Goal: Information Seeking & Learning: Learn about a topic

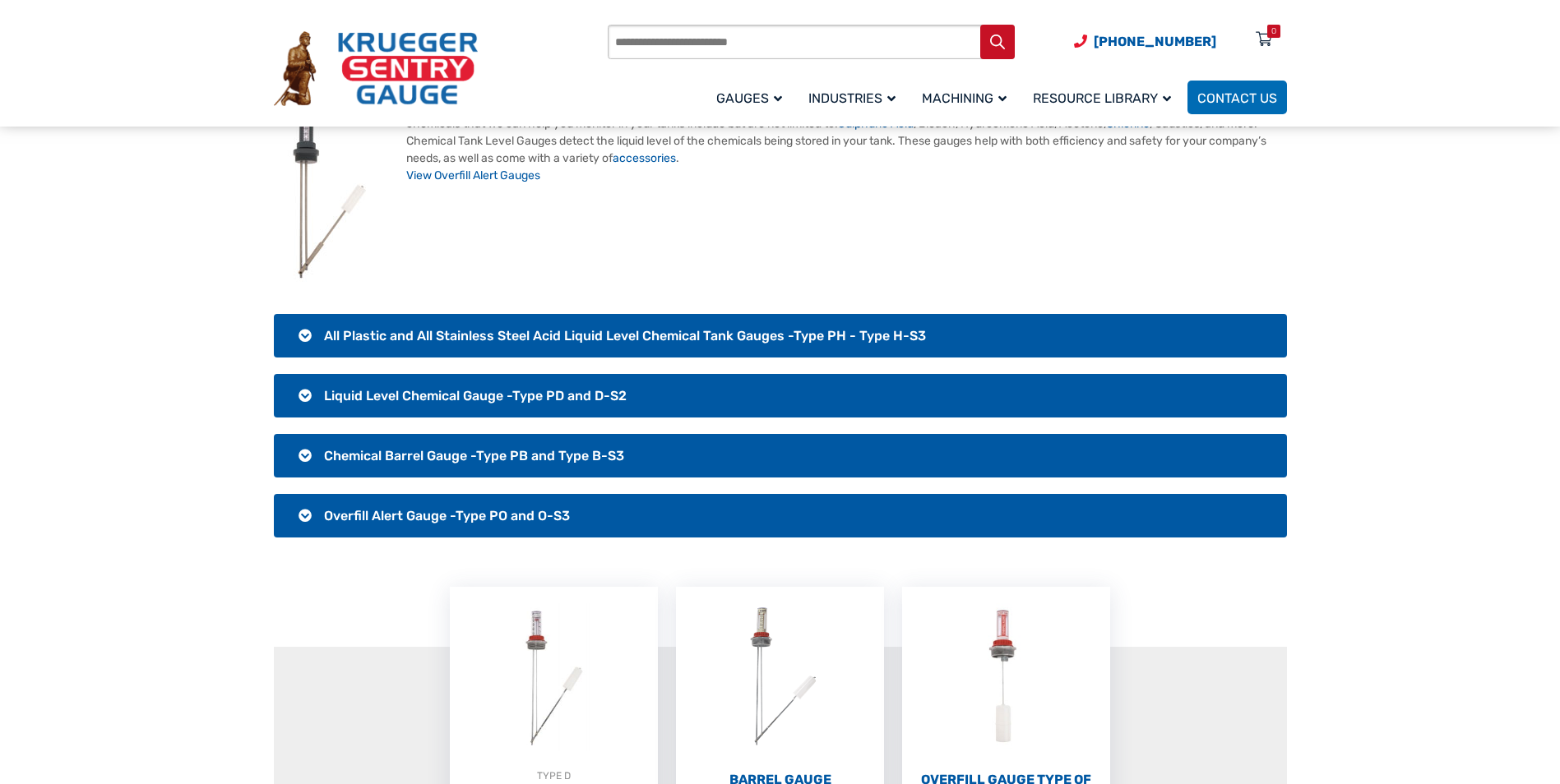
scroll to position [164, 0]
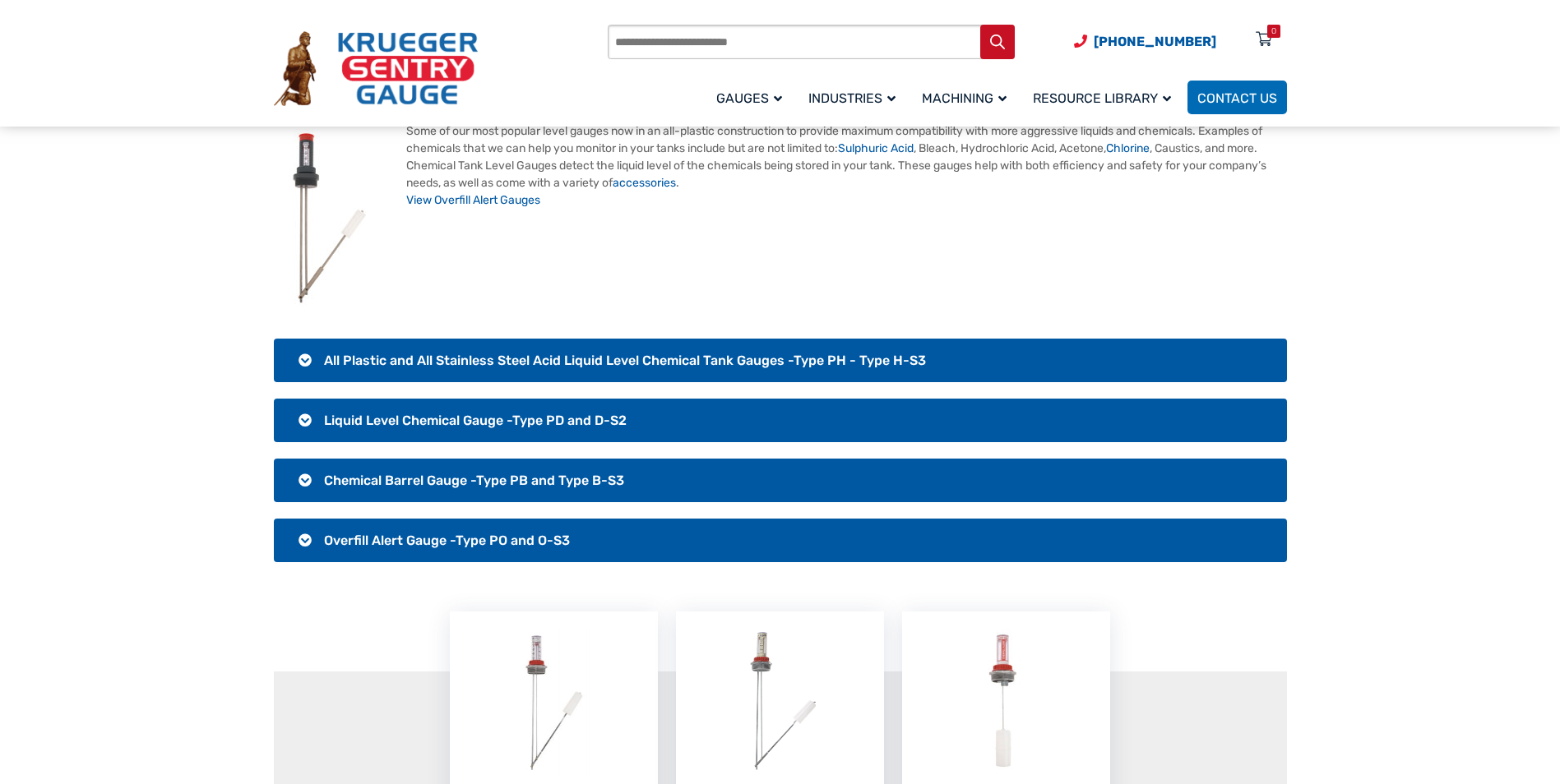
click at [603, 351] on h3 "All Plastic and All Stainless Steel Acid Liquid Level Chemical Tank Gauges -Typ…" at bounding box center [780, 360] width 1013 height 44
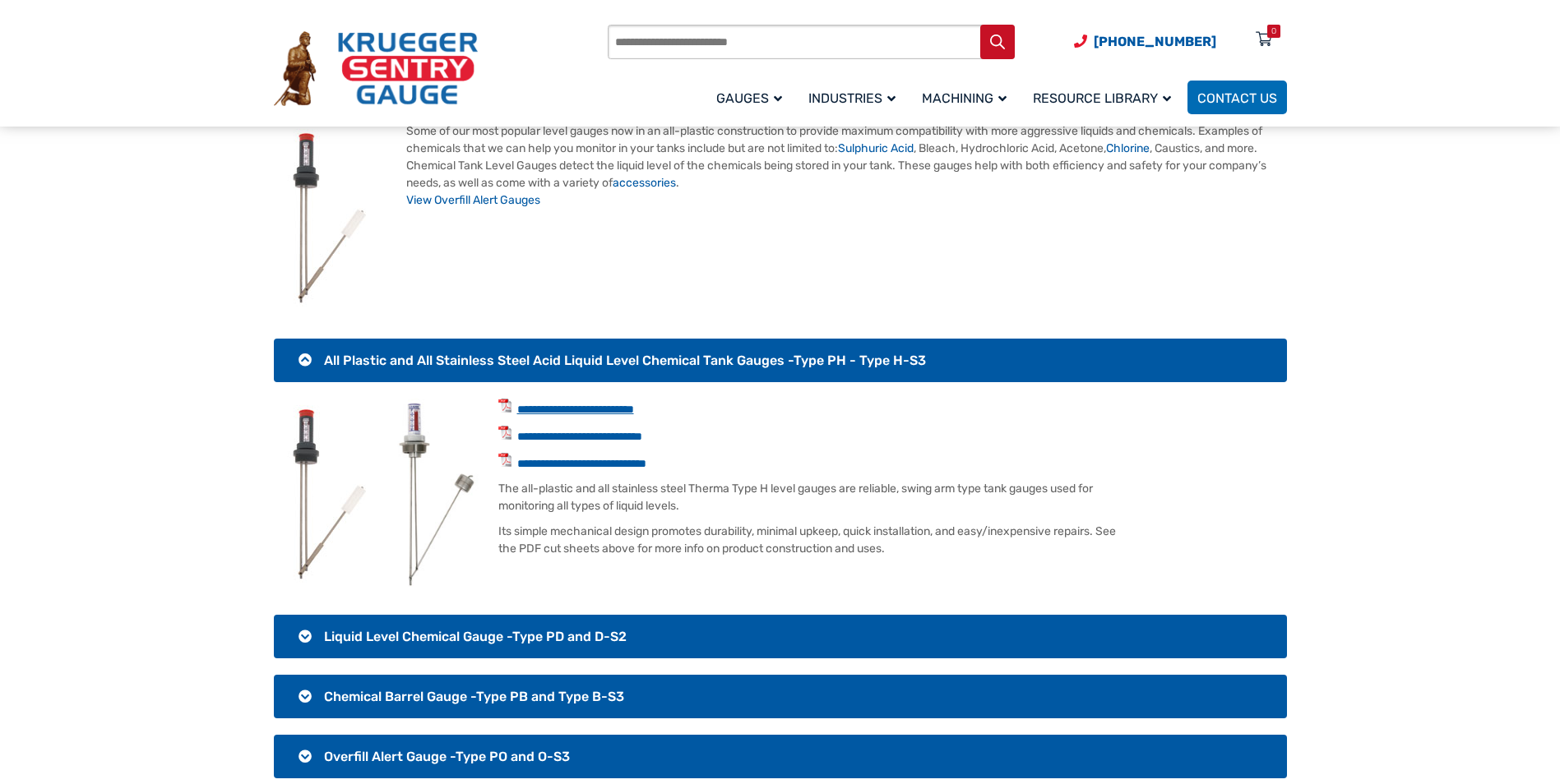
click at [631, 407] on link "**********" at bounding box center [575, 410] width 117 height 12
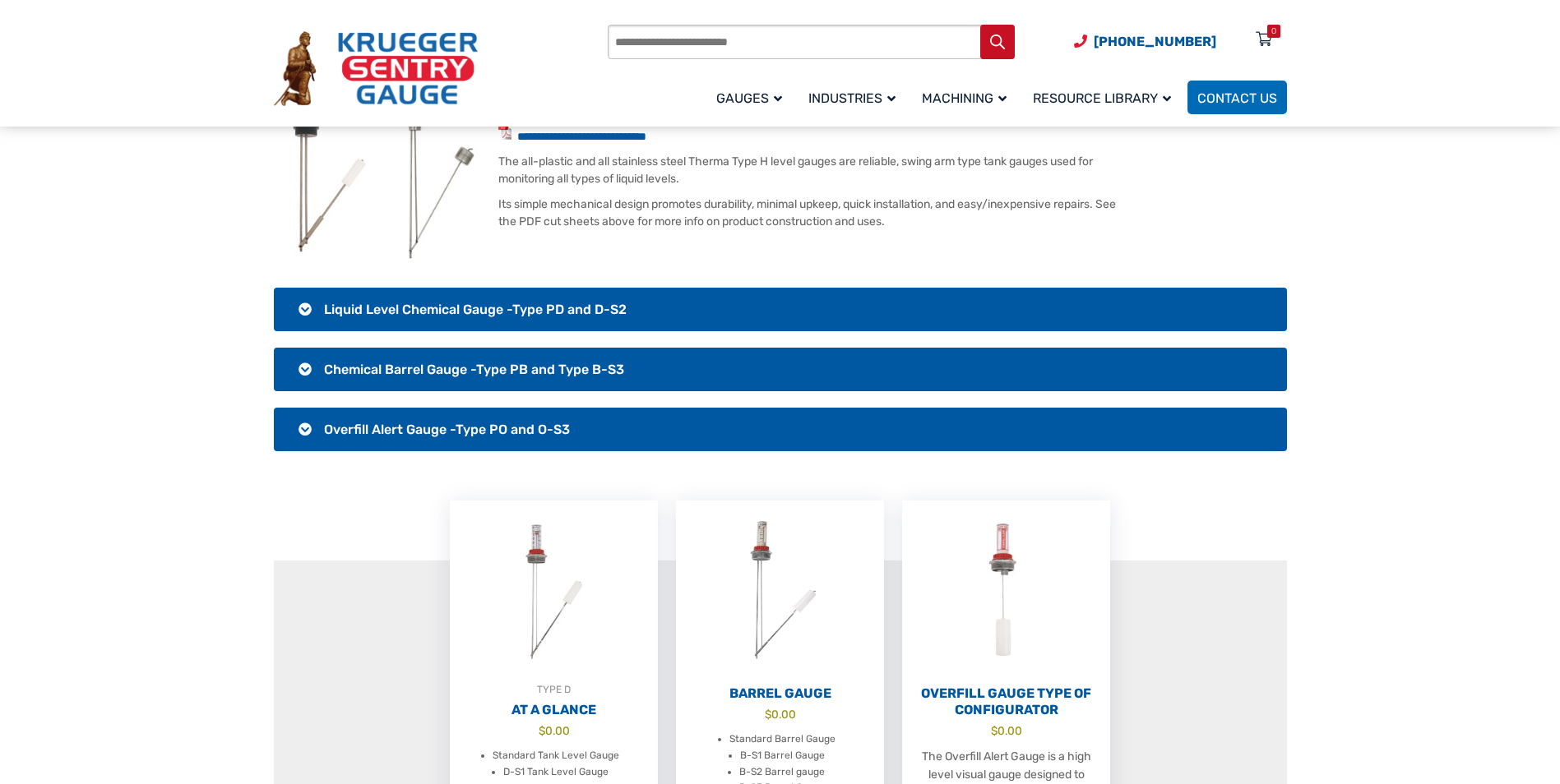
scroll to position [494, 0]
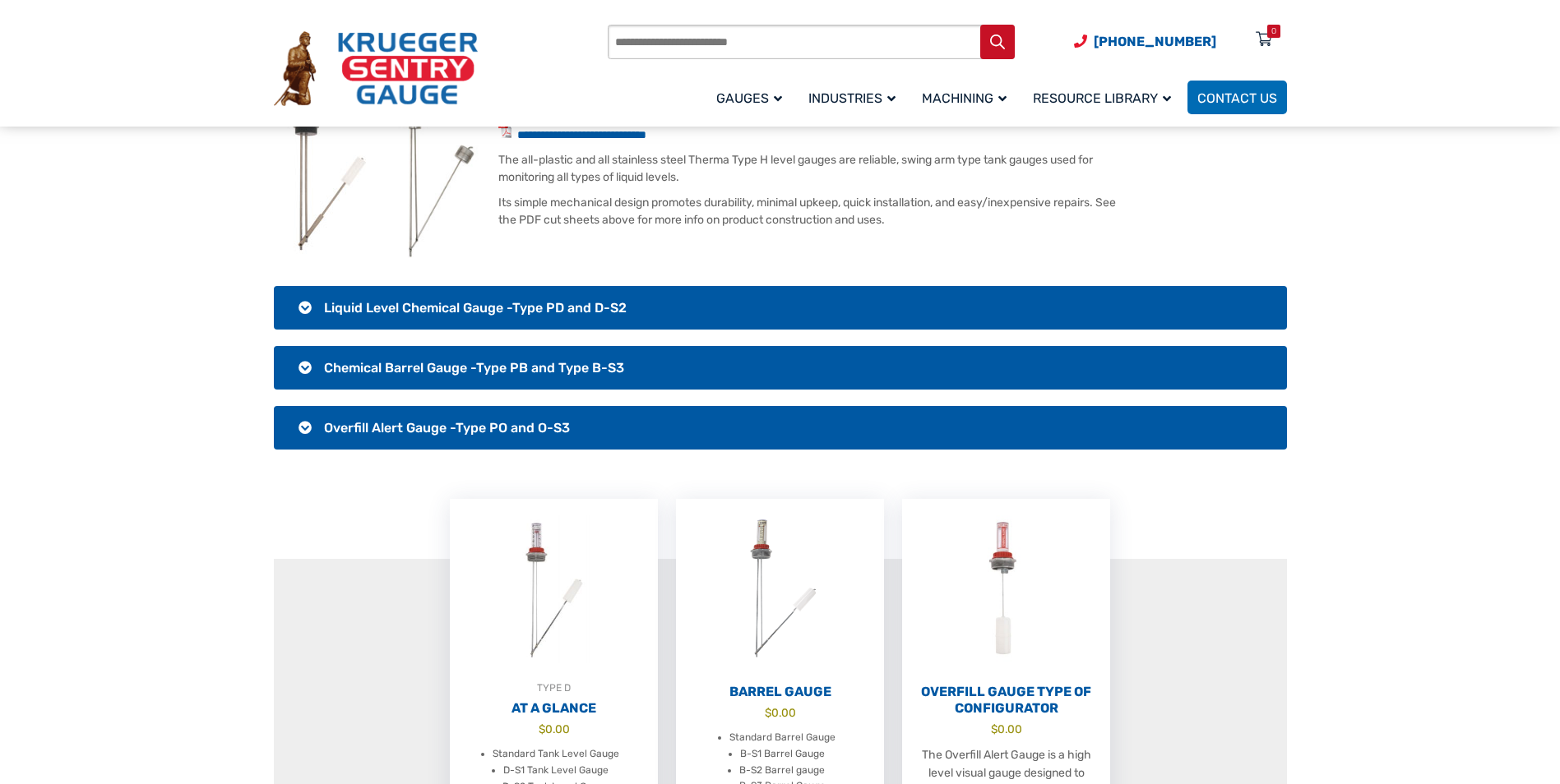
click at [582, 426] on h3 "Overfill Alert Gauge -Type PO and O-S3" at bounding box center [780, 428] width 1013 height 44
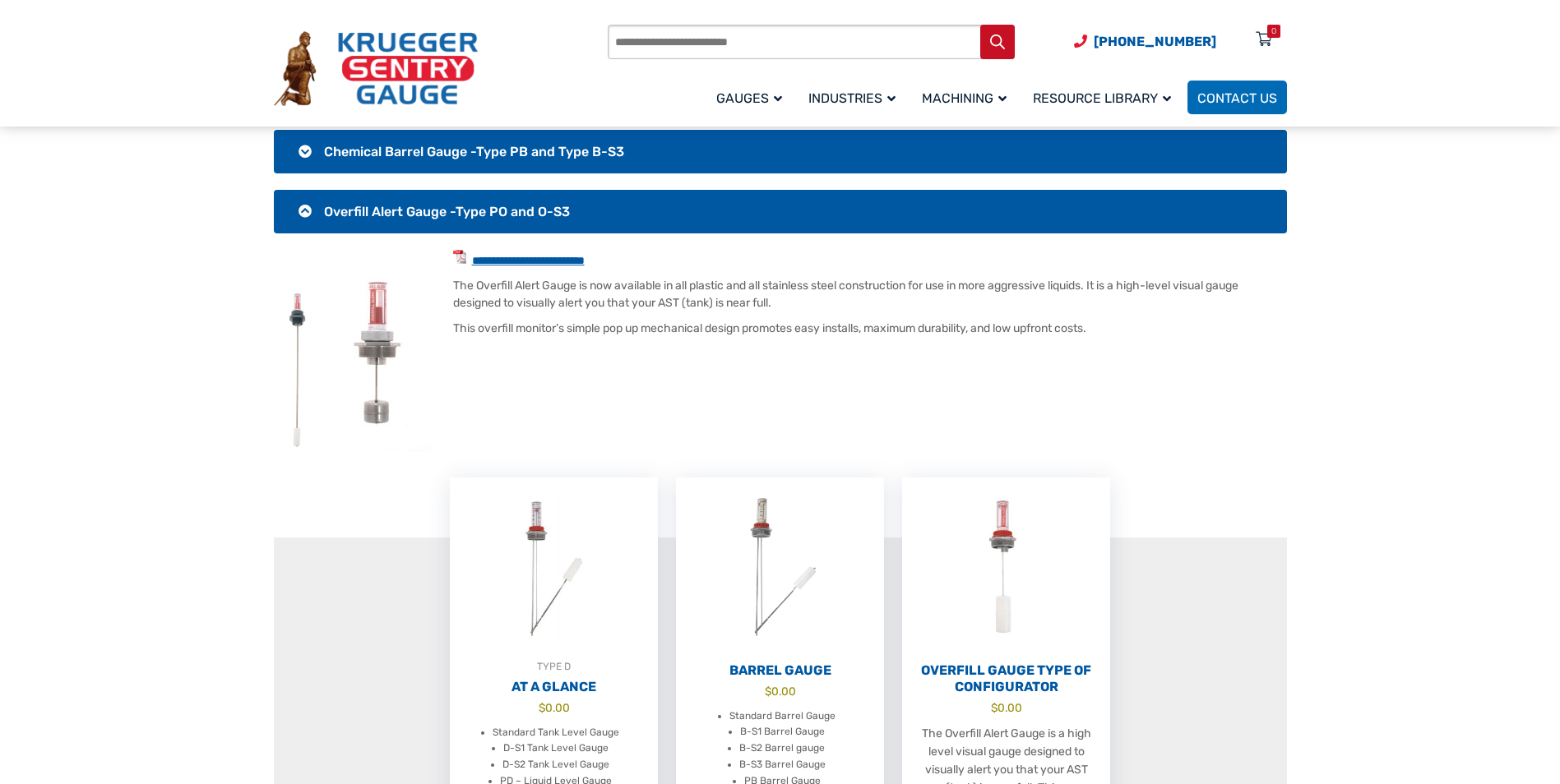
click at [585, 265] on link "**********" at bounding box center [529, 261] width 113 height 12
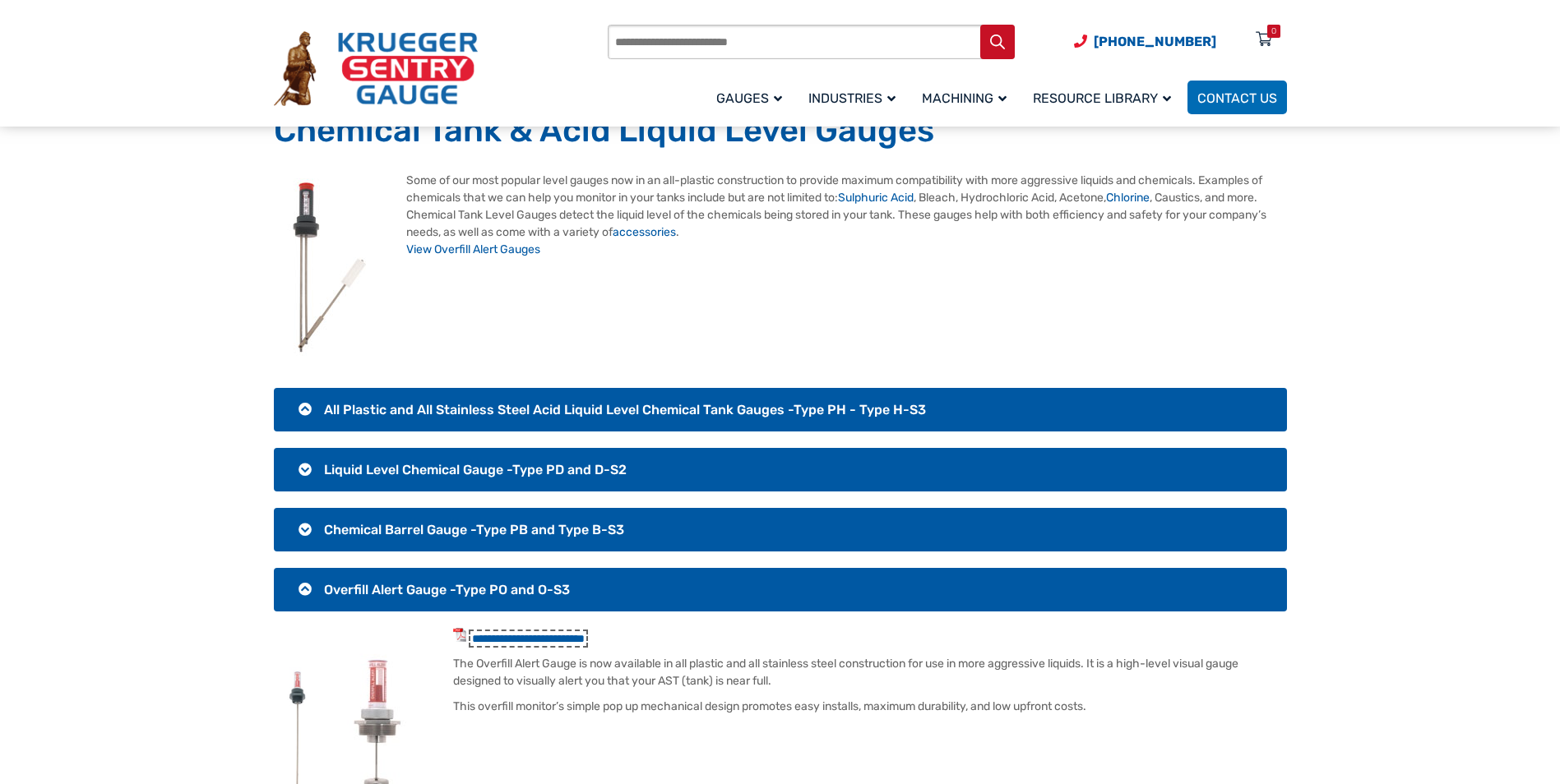
scroll to position [82, 0]
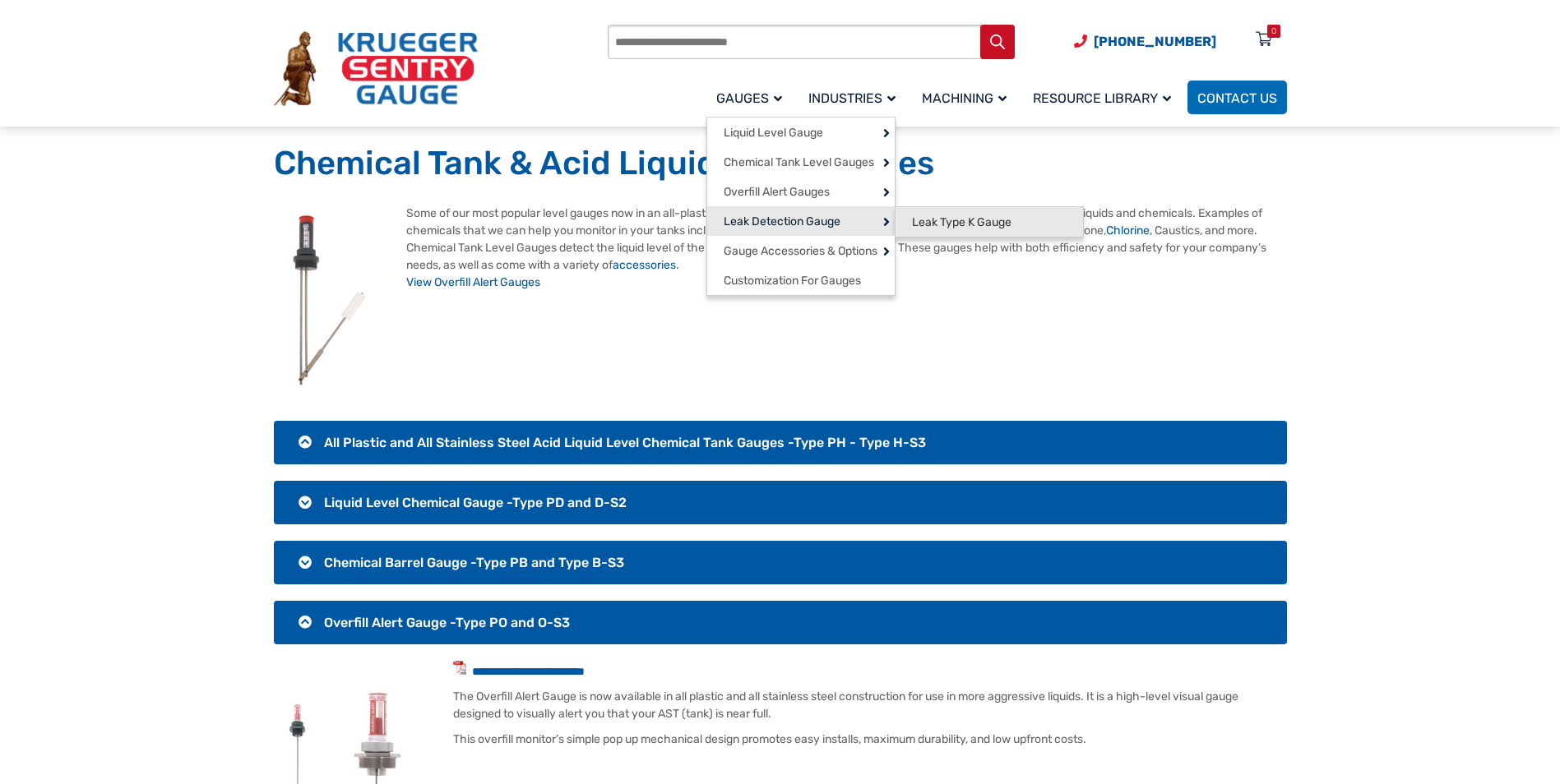
click at [934, 225] on span "Leak Type K Gauge" at bounding box center [962, 223] width 100 height 15
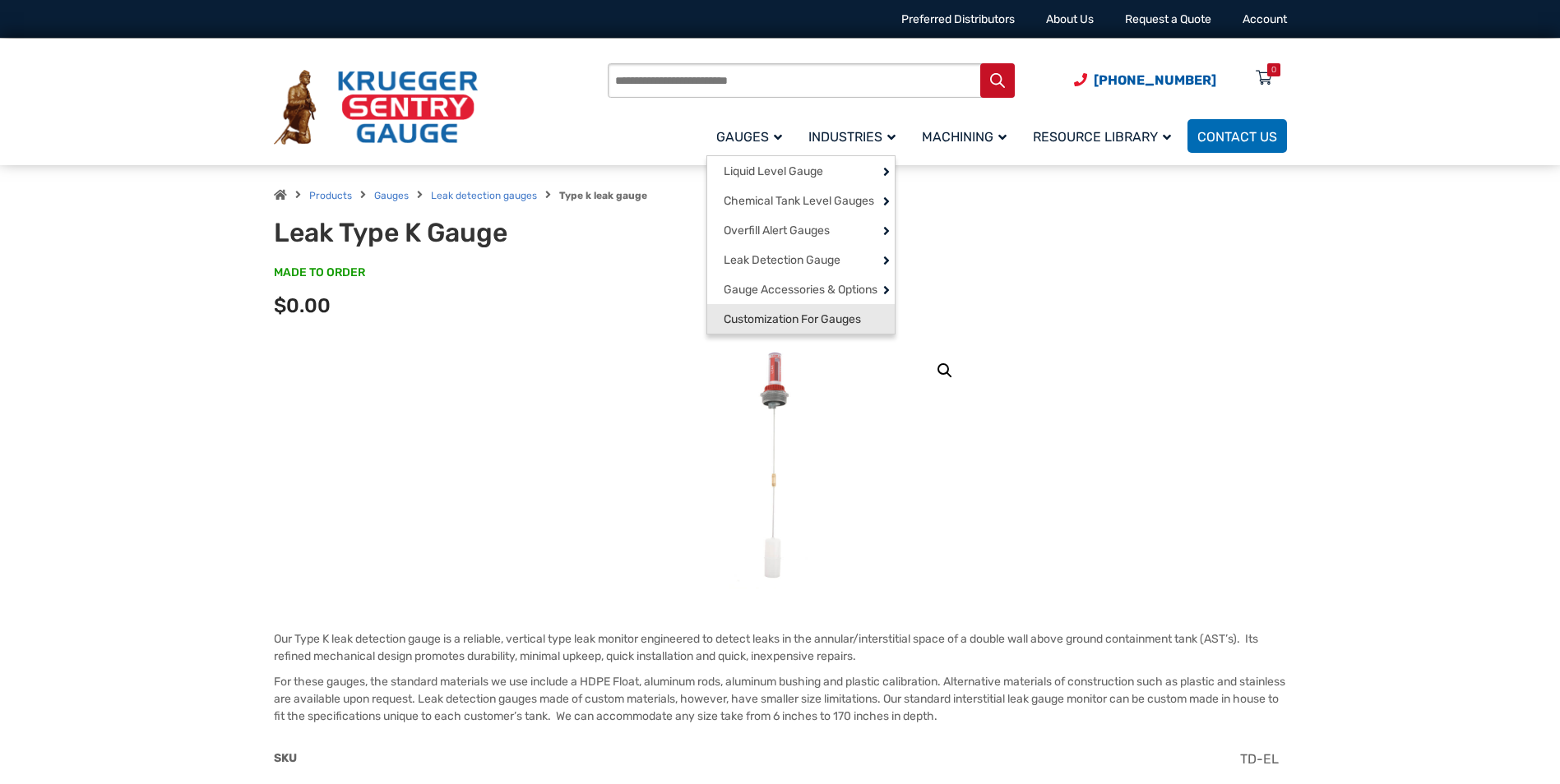
click at [817, 327] on span "Customization For Gauges" at bounding box center [792, 320] width 137 height 15
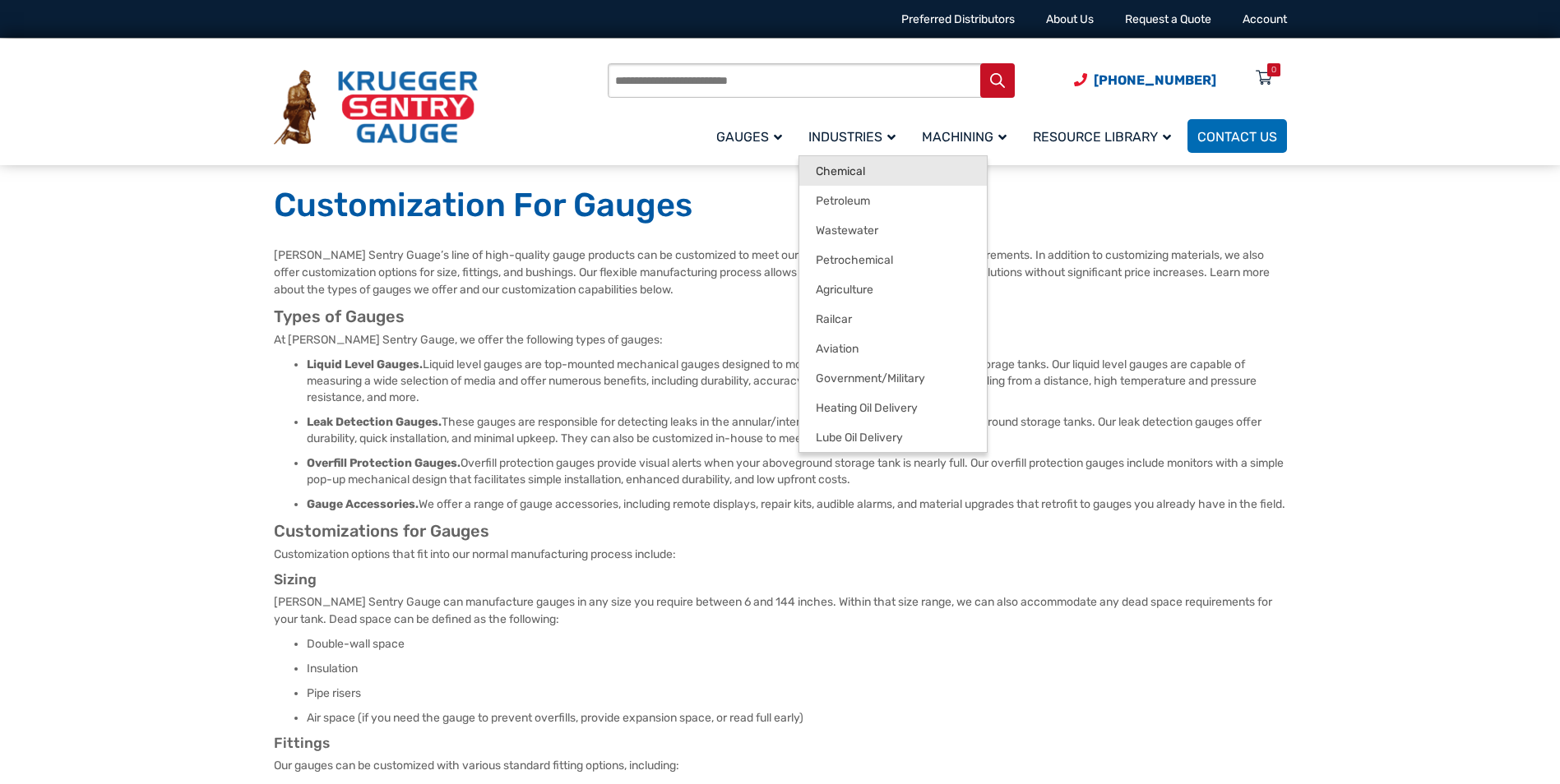
click at [849, 168] on span "Chemical" at bounding box center [840, 172] width 49 height 15
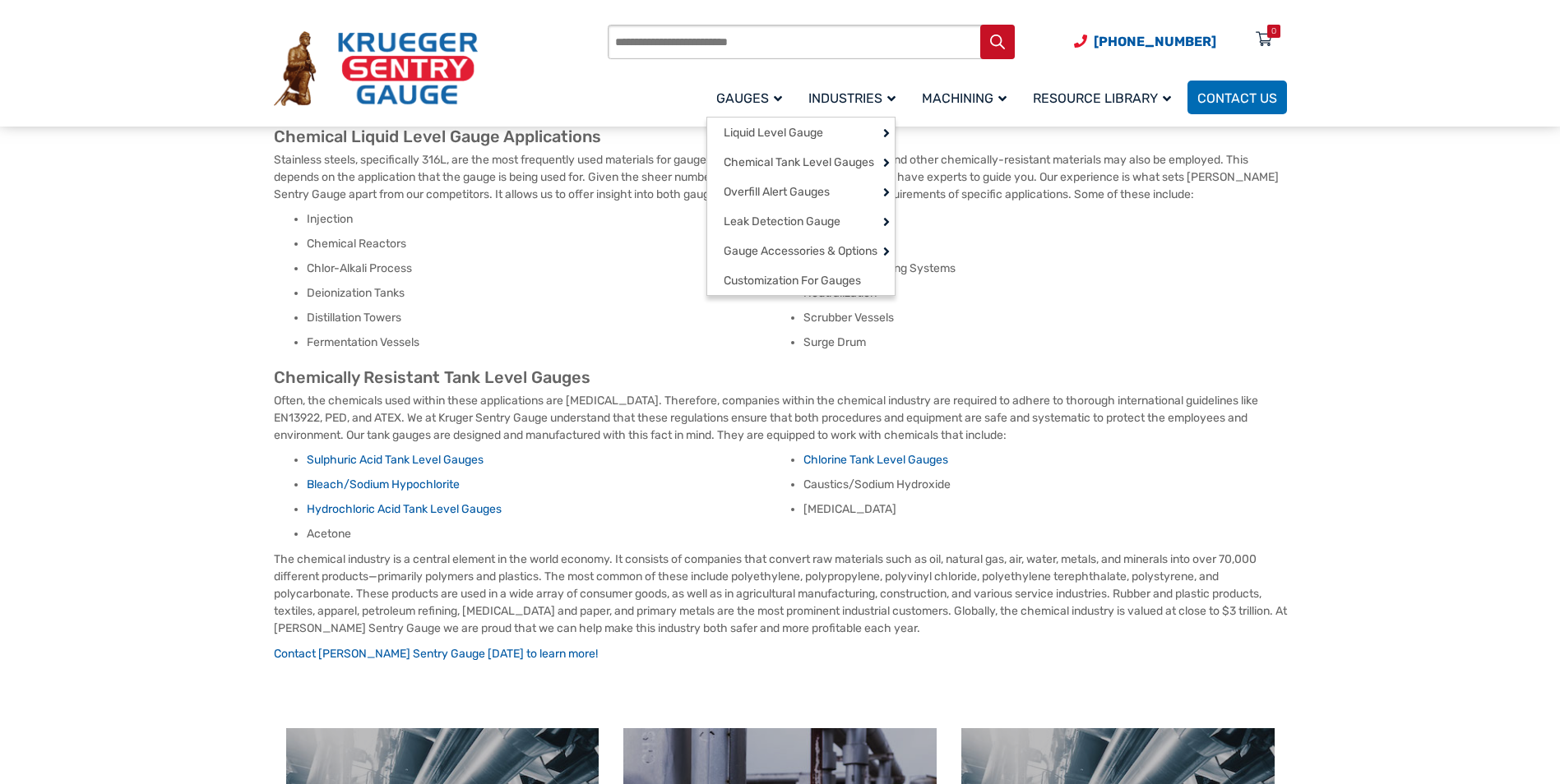
scroll to position [246, 0]
